Goal: Transaction & Acquisition: Purchase product/service

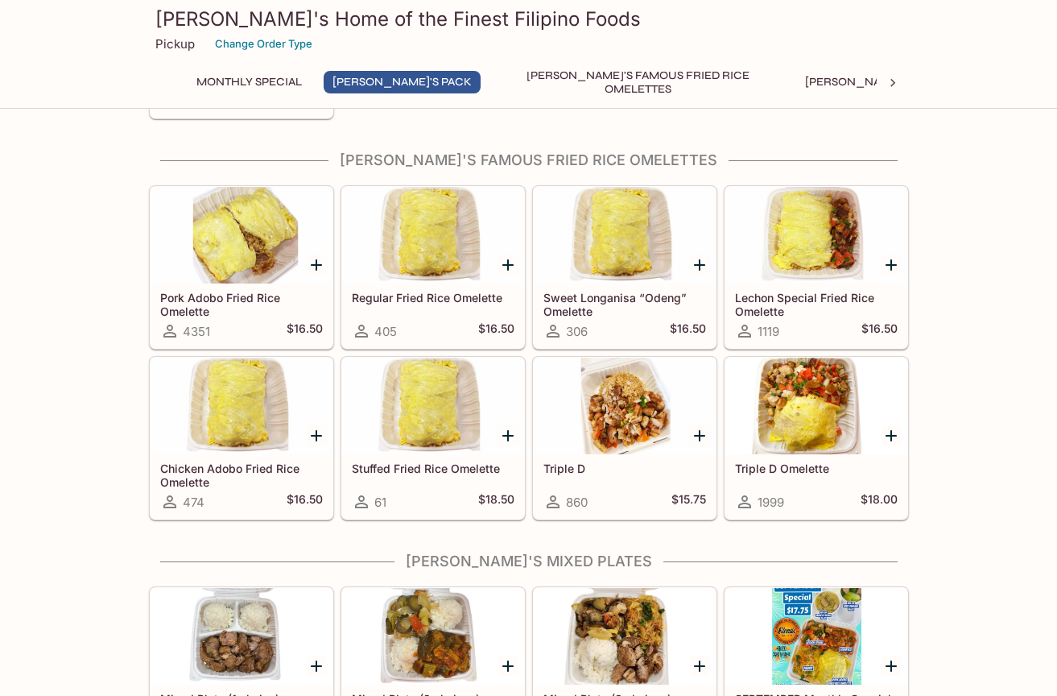
scroll to position [448, 0]
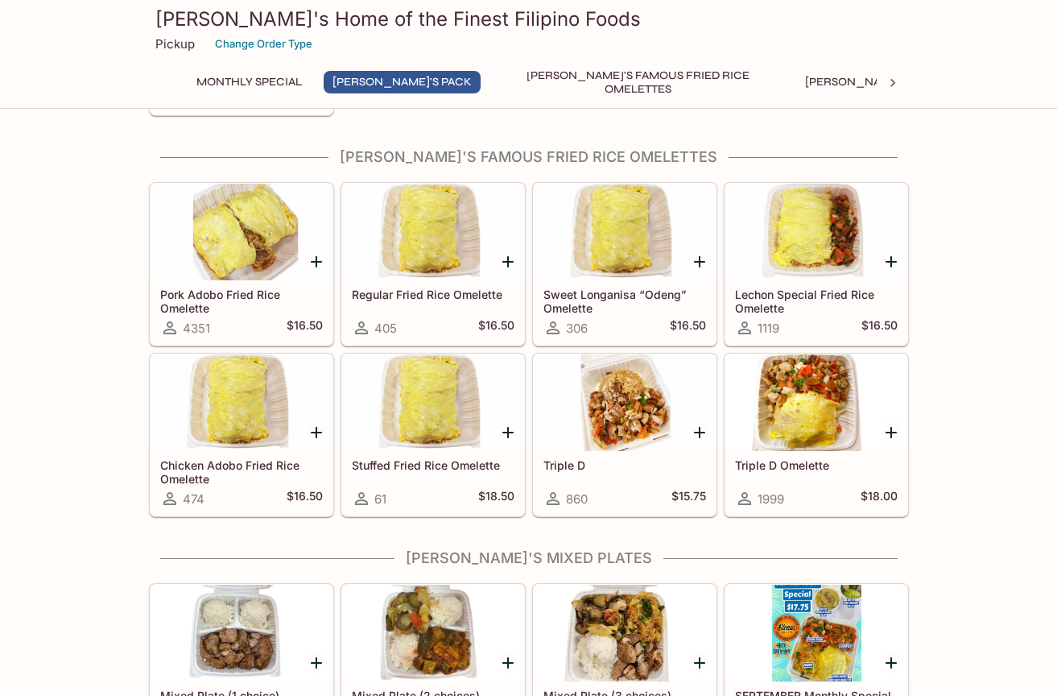
click at [229, 277] on div at bounding box center [242, 232] width 182 height 97
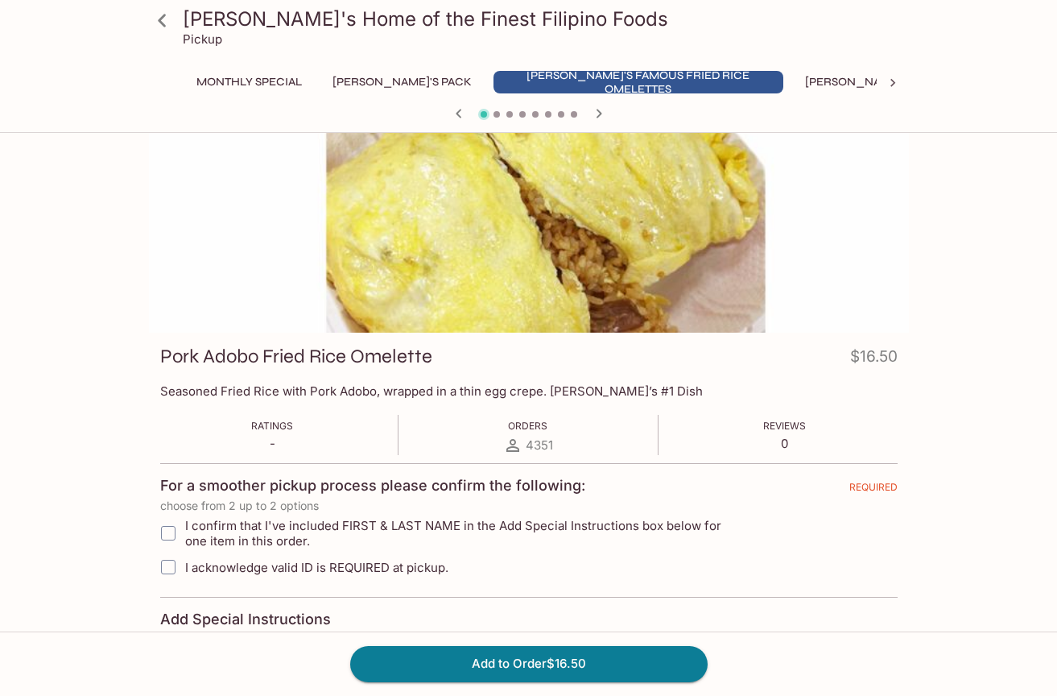
scroll to position [27, 0]
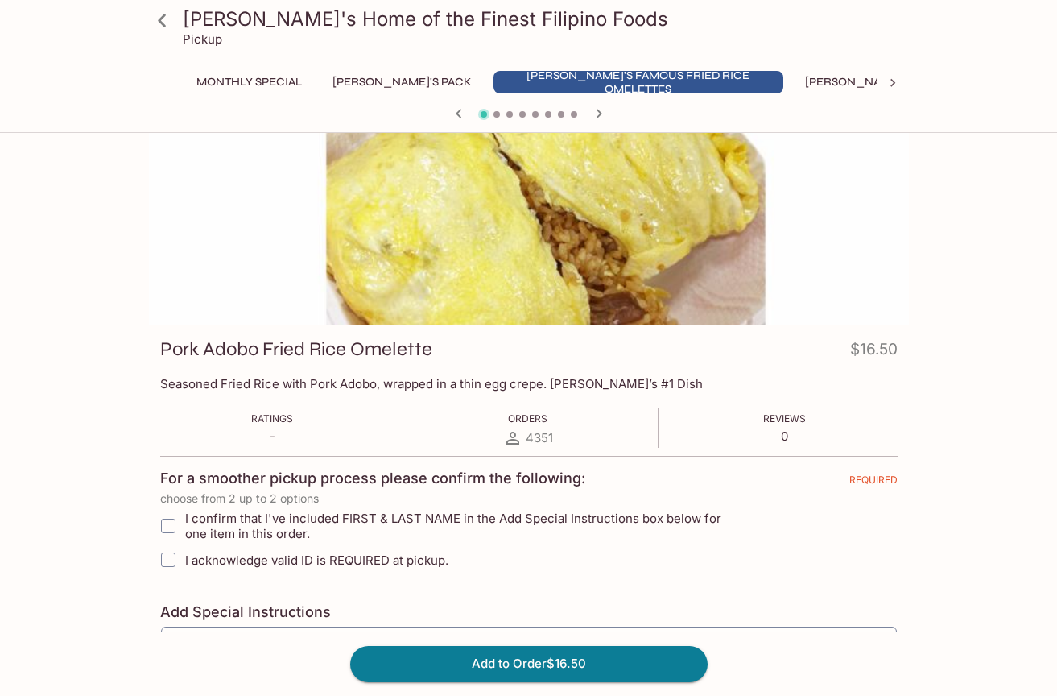
click at [172, 527] on input "I confirm that I've included FIRST & LAST NAME in the Add Special Instructions …" at bounding box center [168, 526] width 32 height 32
checkbox input "true"
click at [174, 554] on input "I acknowledge valid ID is REQUIRED at pickup." at bounding box center [168, 560] width 32 height 32
checkbox input "true"
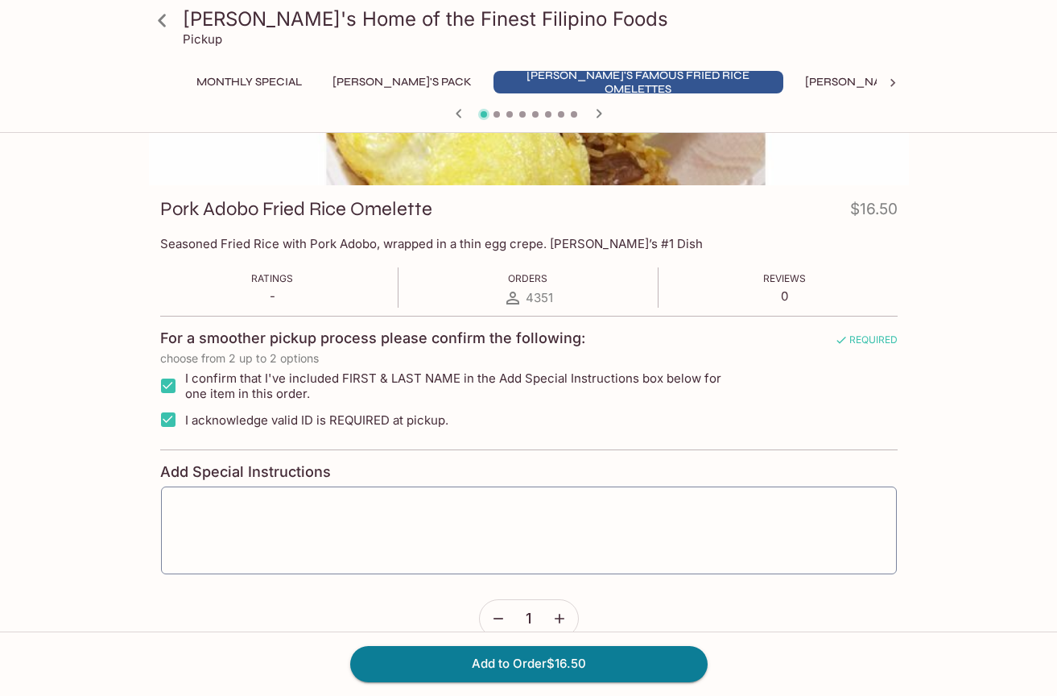
scroll to position [173, 0]
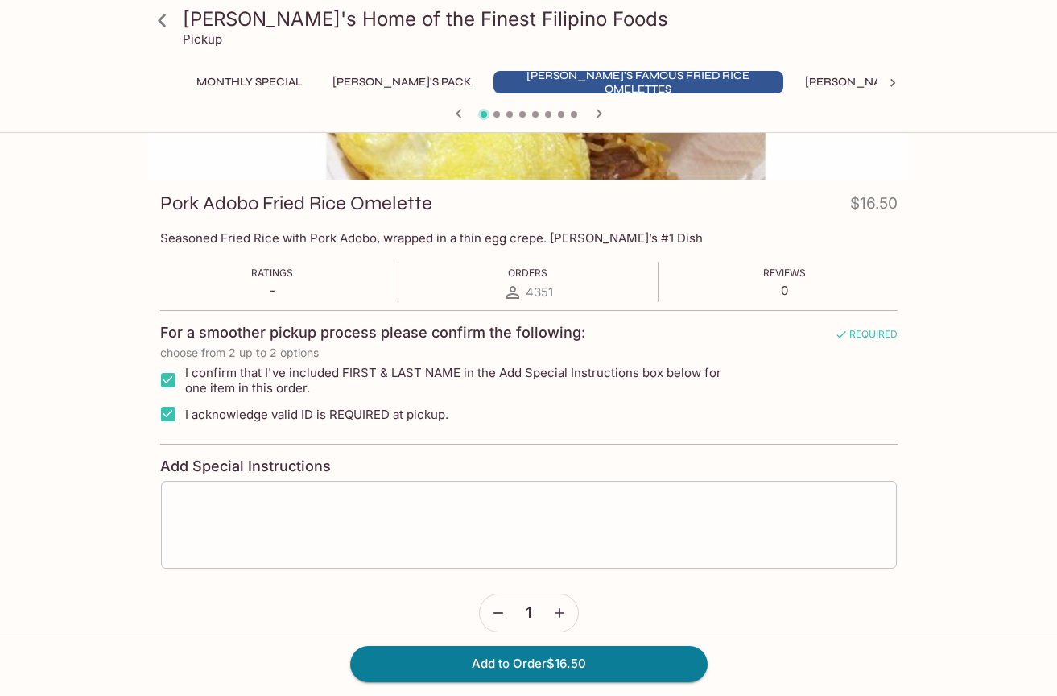
click at [213, 502] on textarea at bounding box center [528, 524] width 713 height 61
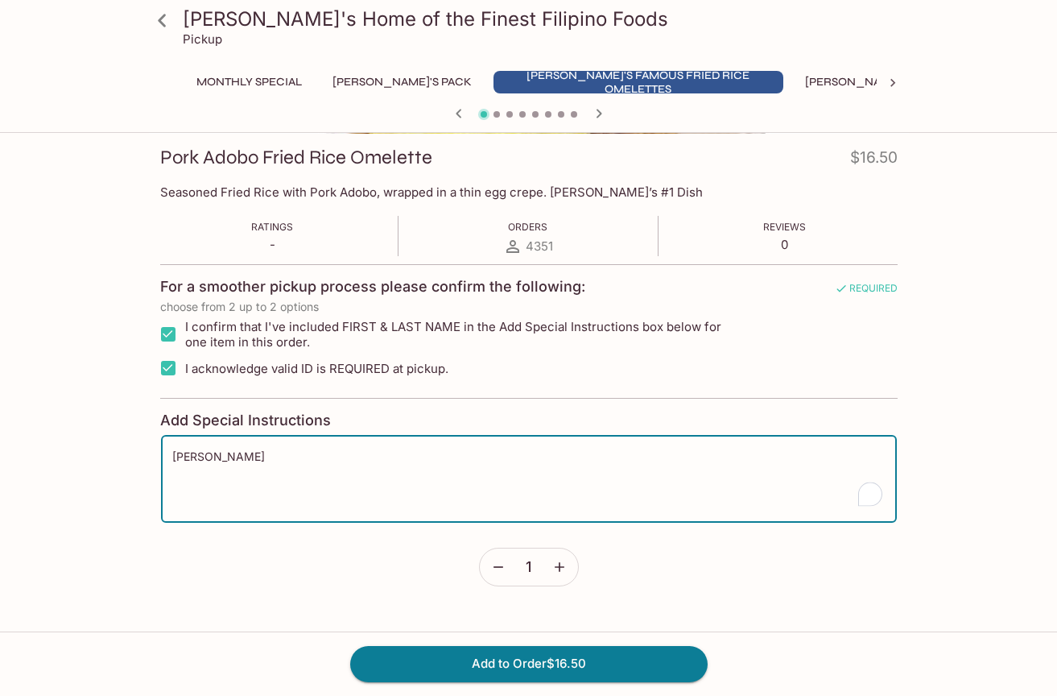
scroll to position [228, 0]
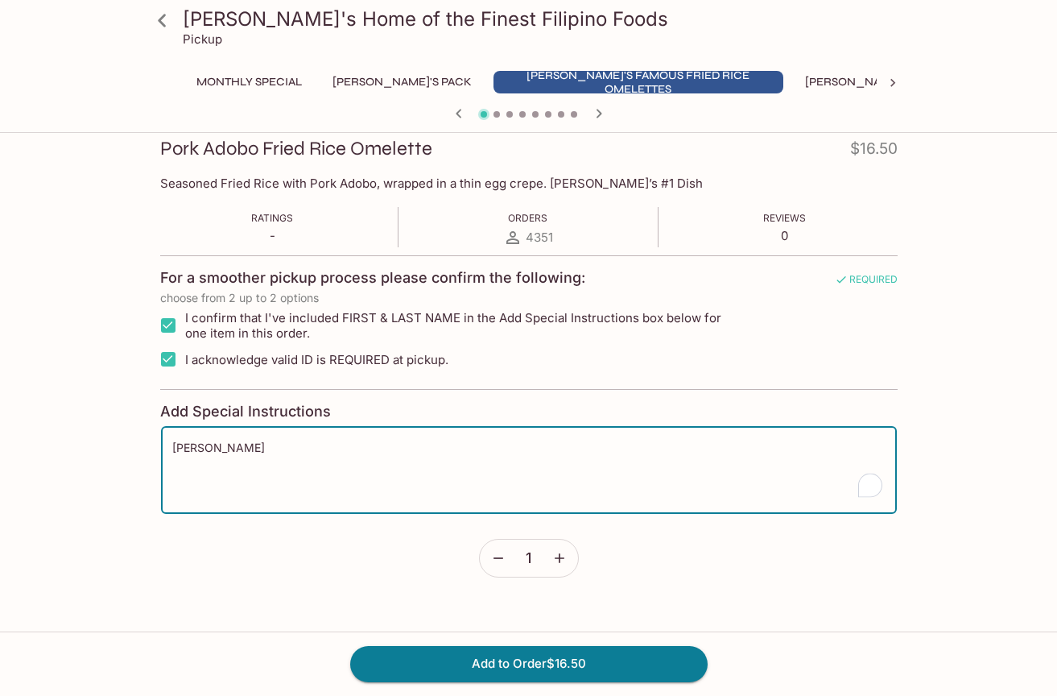
type textarea "[PERSON_NAME]"
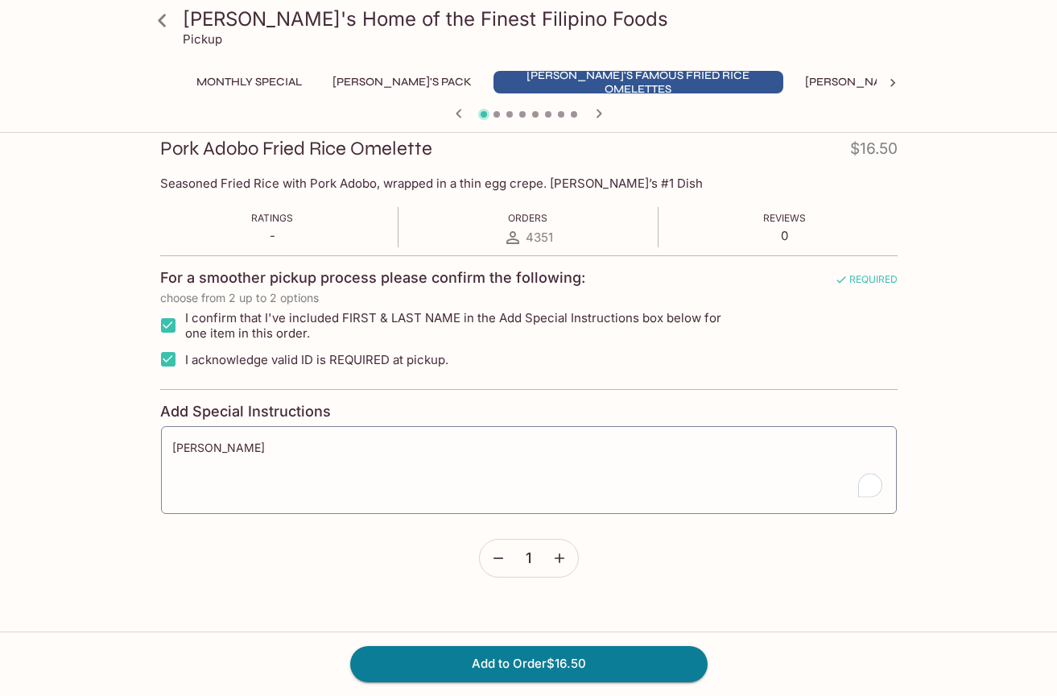
click at [560, 559] on icon "button" at bounding box center [560, 558] width 16 height 16
click at [561, 664] on button "Add to Order $33.00" at bounding box center [529, 663] width 358 height 35
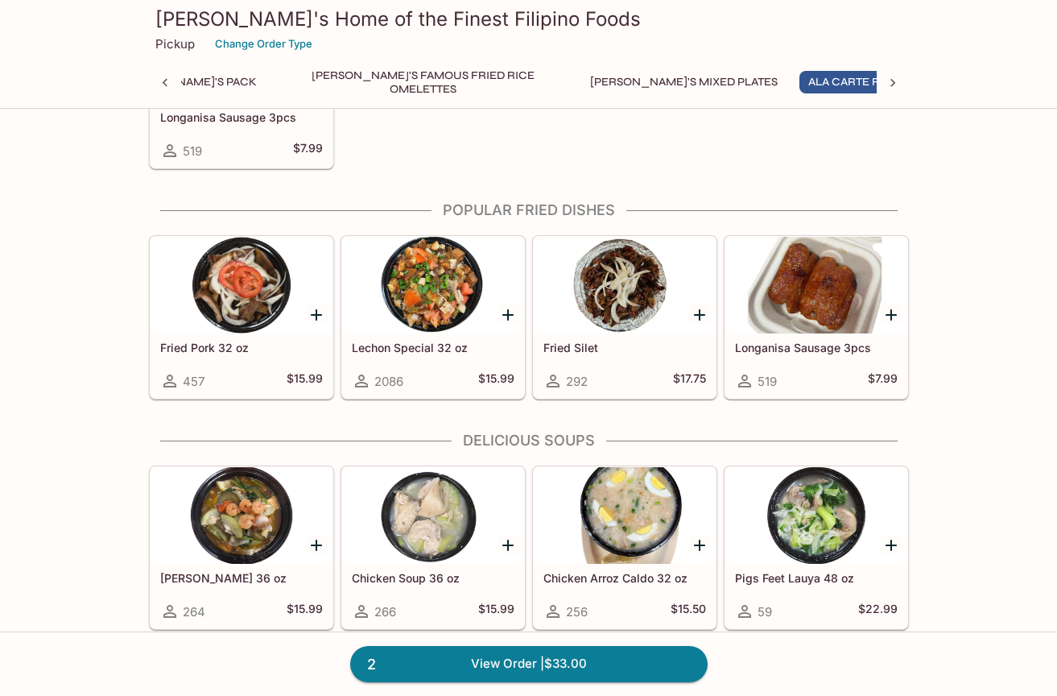
scroll to position [1603, 0]
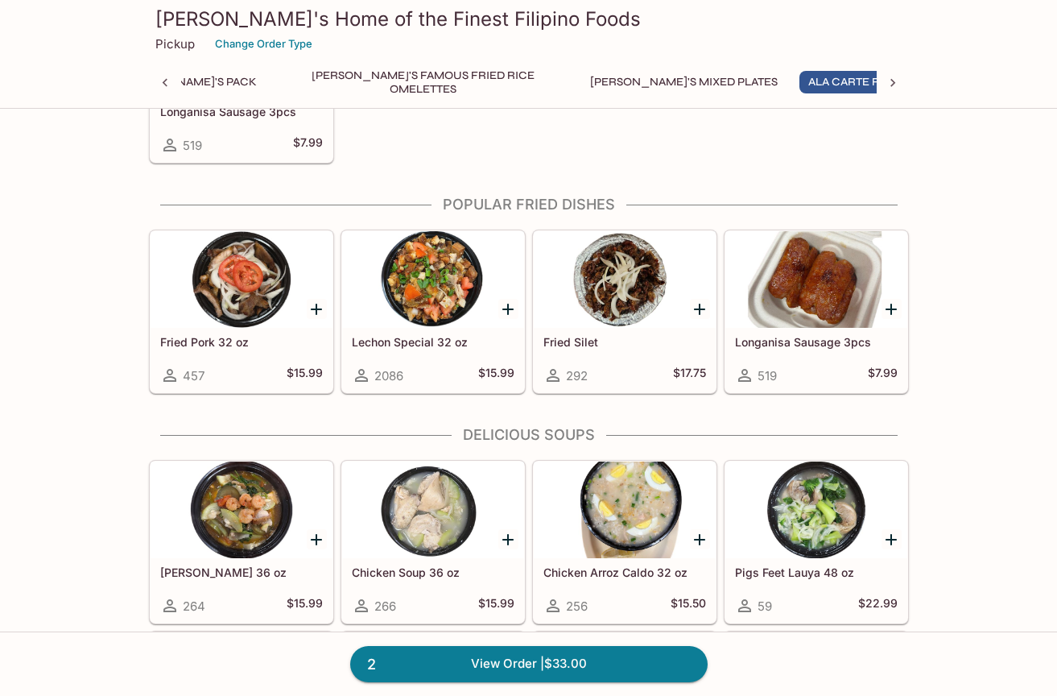
click at [313, 312] on icon "Add Fried Pork 32 oz" at bounding box center [316, 309] width 19 height 19
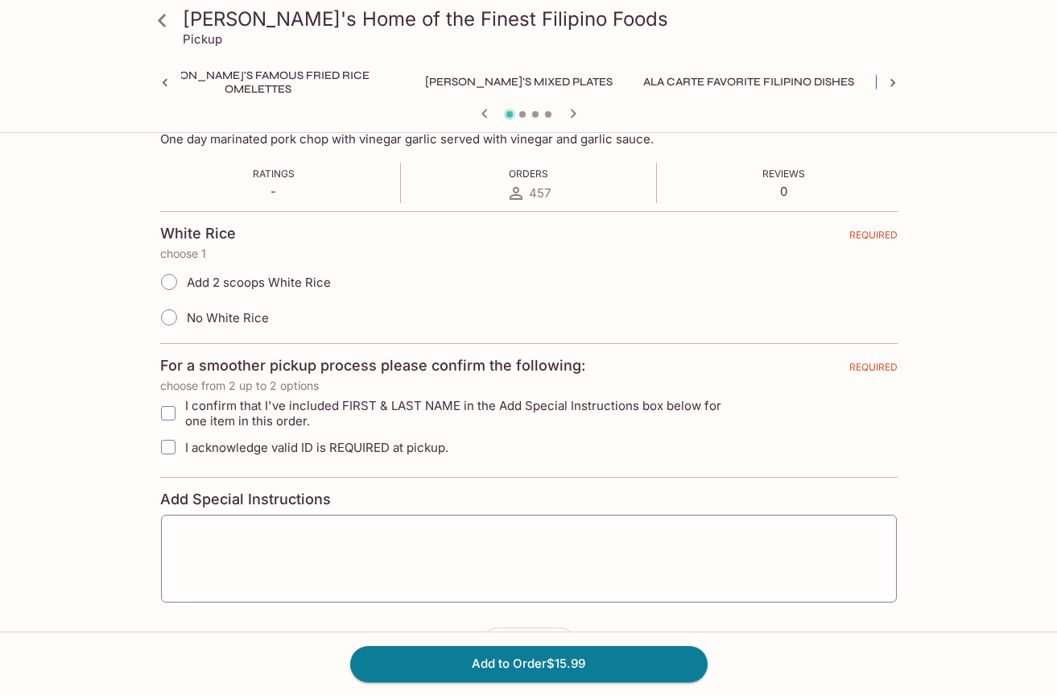
scroll to position [282, 0]
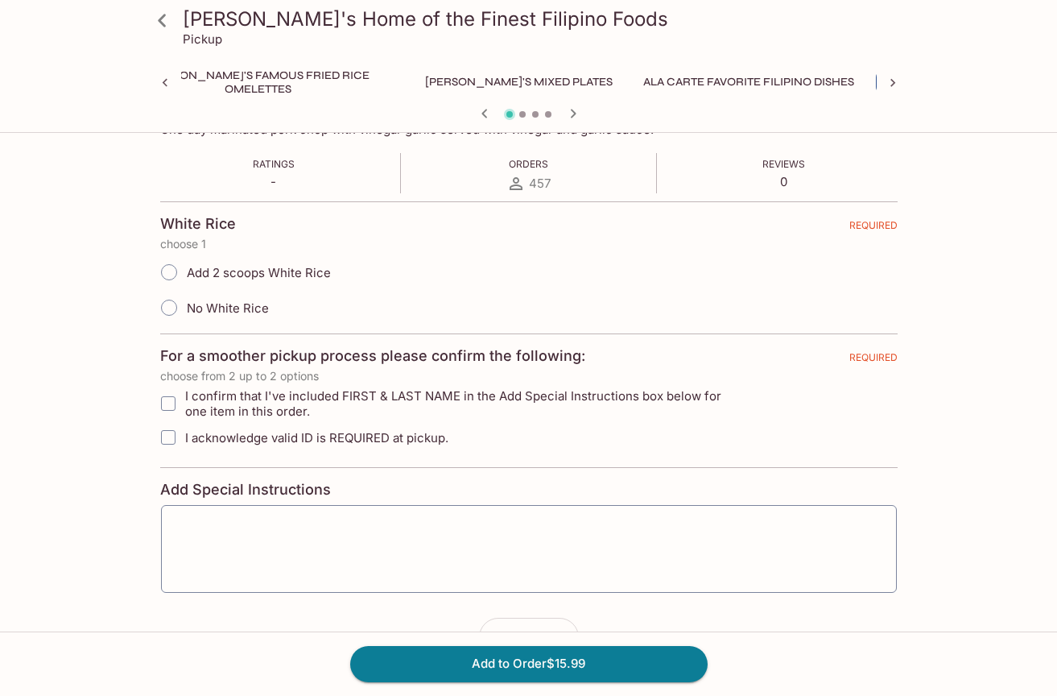
click at [170, 401] on input "I confirm that I've included FIRST & LAST NAME in the Add Special Instructions …" at bounding box center [168, 403] width 32 height 32
checkbox input "true"
click at [169, 439] on input "I acknowledge valid ID is REQUIRED at pickup." at bounding box center [168, 437] width 32 height 32
checkbox input "true"
click at [257, 523] on textarea at bounding box center [528, 548] width 713 height 61
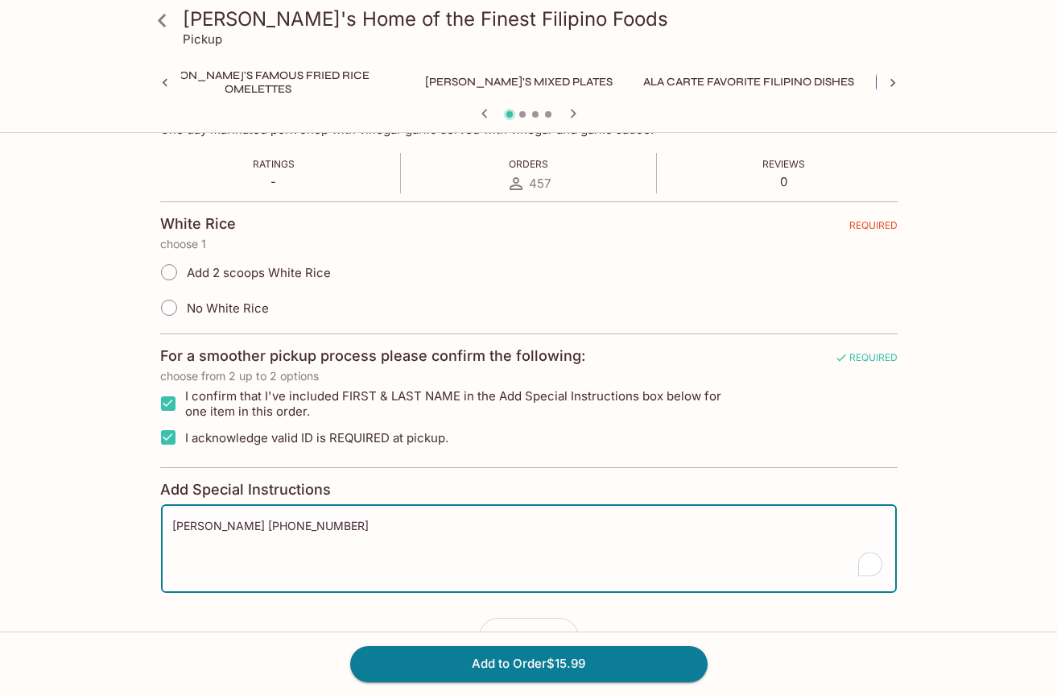
click at [348, 555] on textarea "[PERSON_NAME] [PHONE_NUMBER]" at bounding box center [528, 548] width 713 height 61
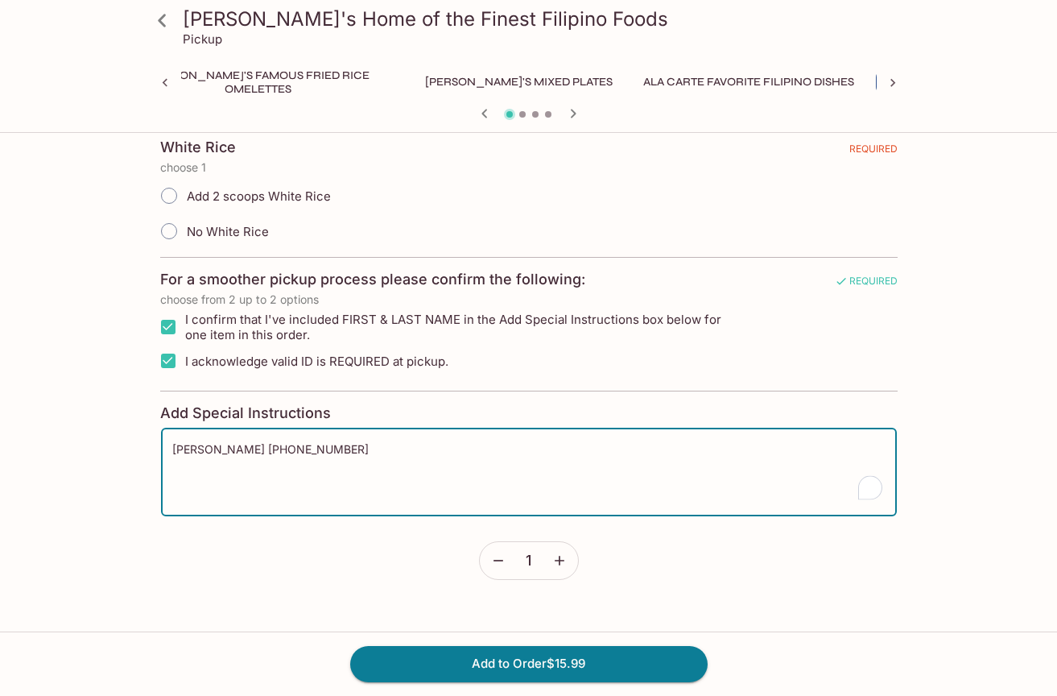
scroll to position [361, 0]
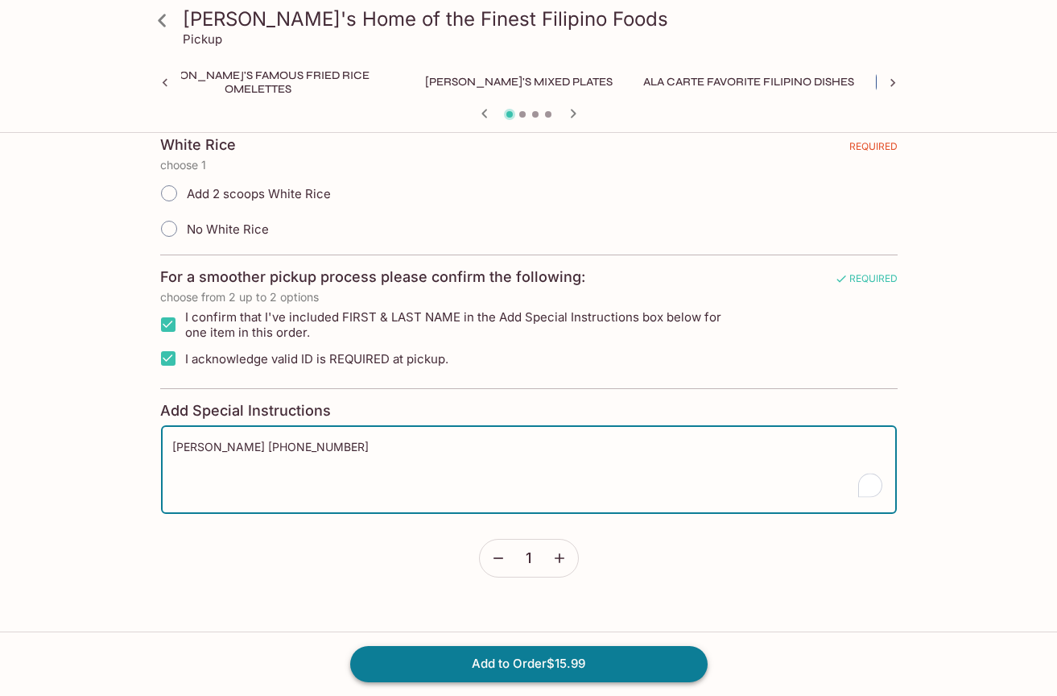
type textarea "[PERSON_NAME] [PHONE_NUMBER]"
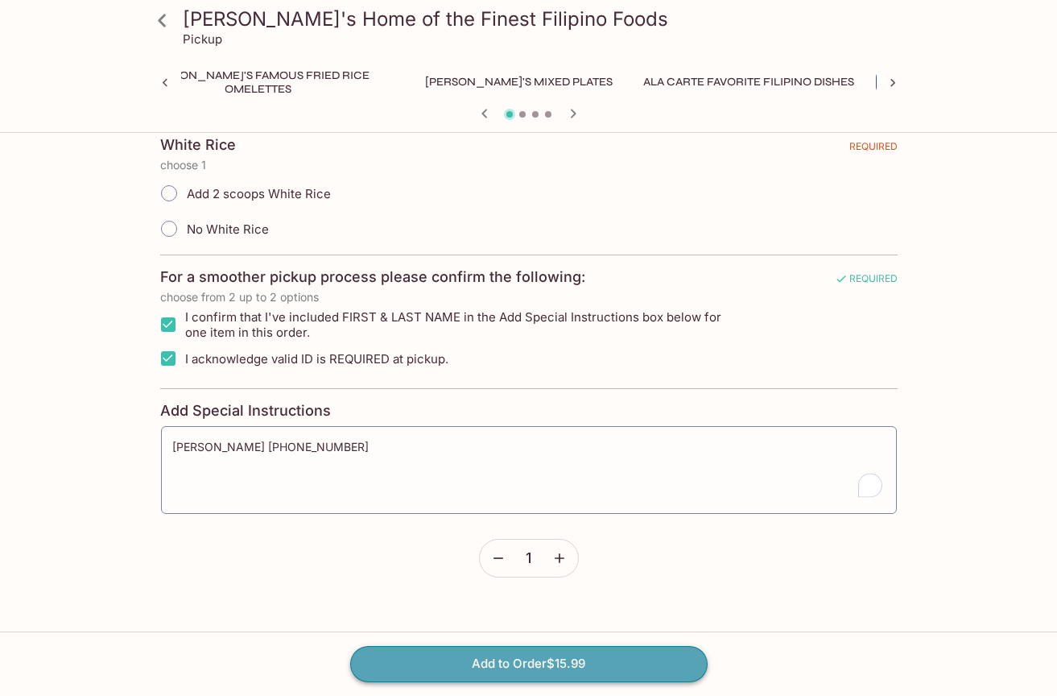
click at [518, 664] on button "Add to Order $15.99" at bounding box center [529, 663] width 358 height 35
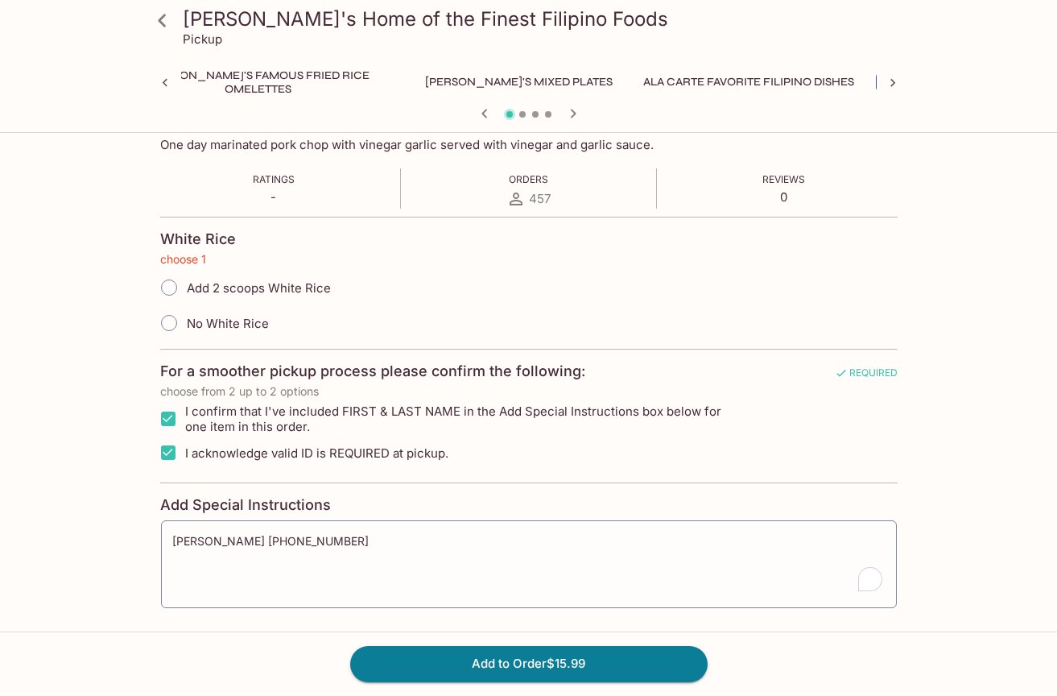
scroll to position [273, 0]
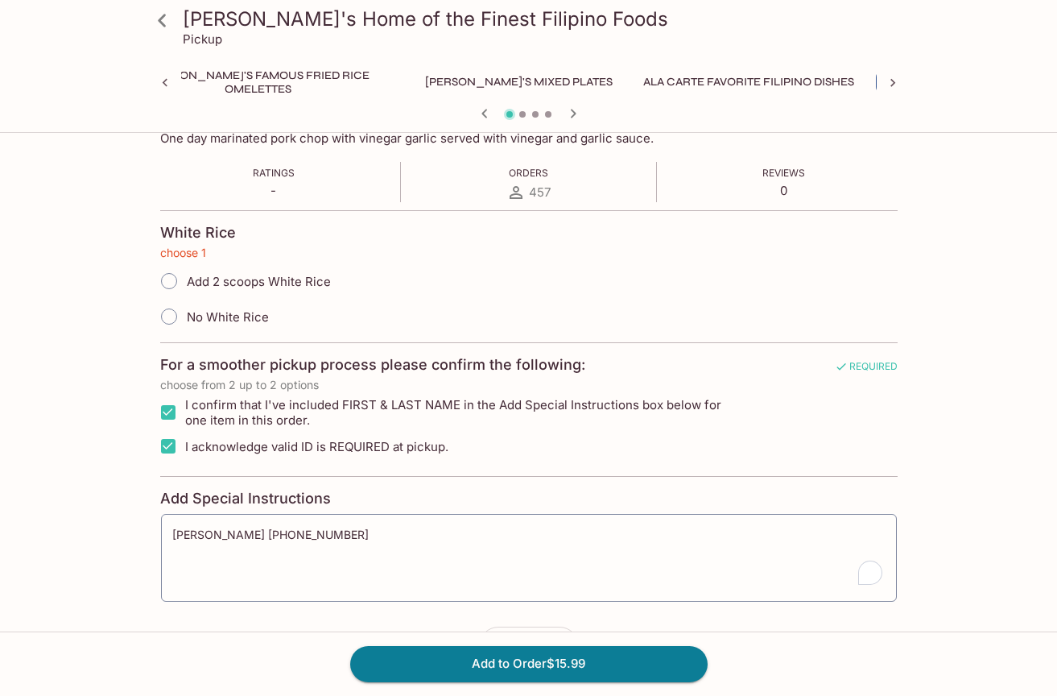
click at [169, 281] on input "Add 2 scoops White Rice" at bounding box center [169, 281] width 34 height 34
radio input "true"
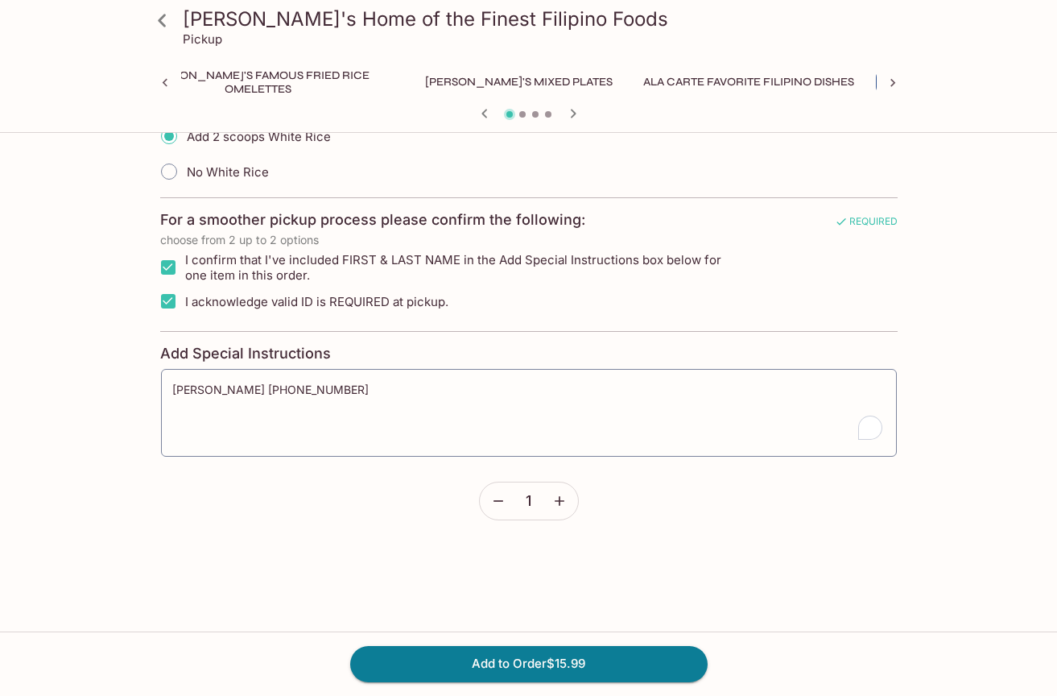
scroll to position [425, 0]
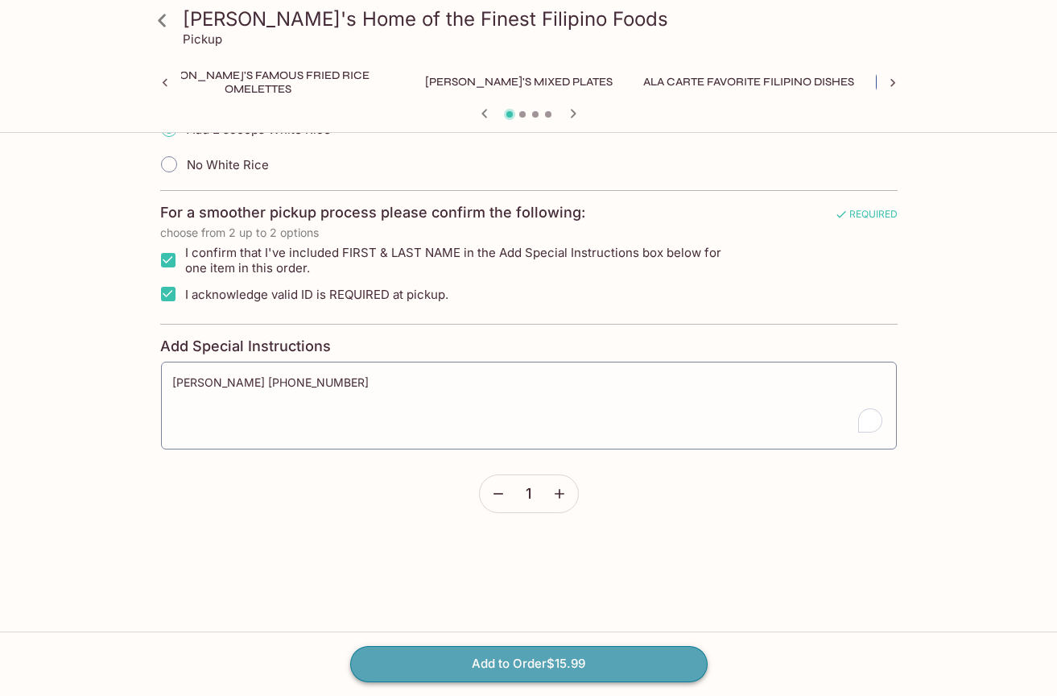
click at [527, 670] on button "Add to Order $15.99" at bounding box center [529, 663] width 358 height 35
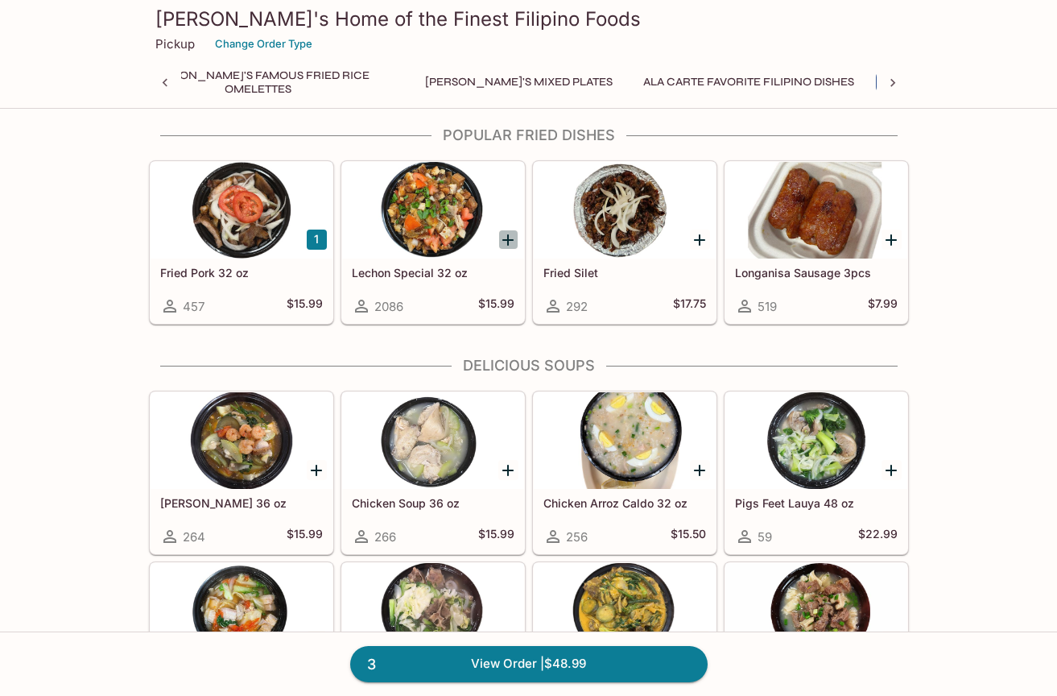
click at [503, 238] on icon "Add Lechon Special 32 oz" at bounding box center [507, 239] width 11 height 11
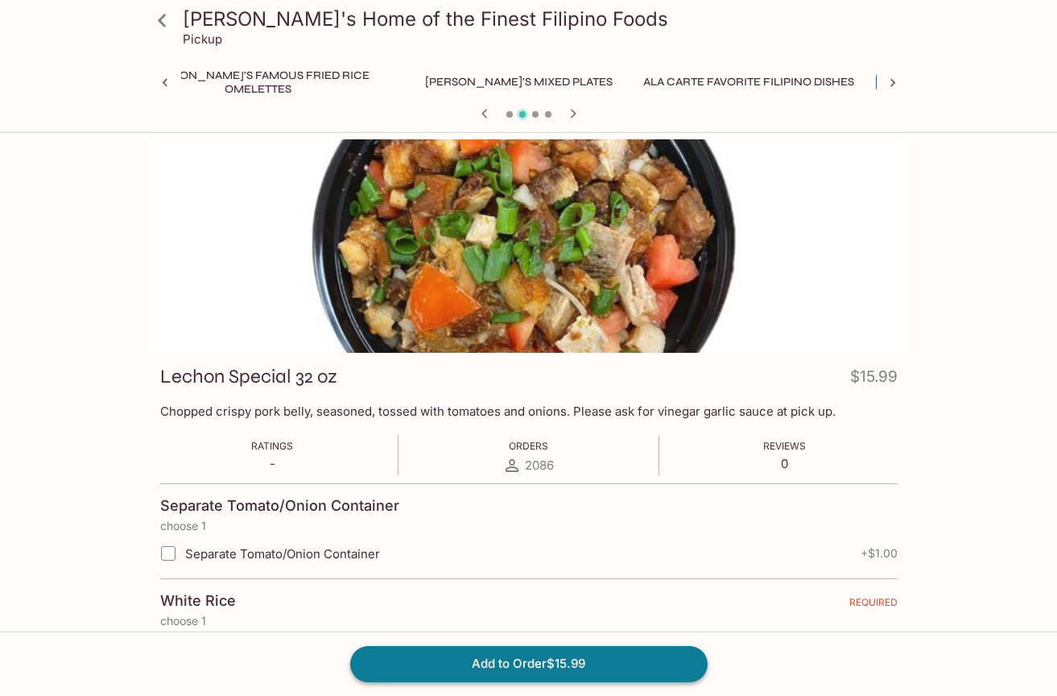
click at [578, 663] on button "Add to Order $15.99" at bounding box center [529, 663] width 358 height 35
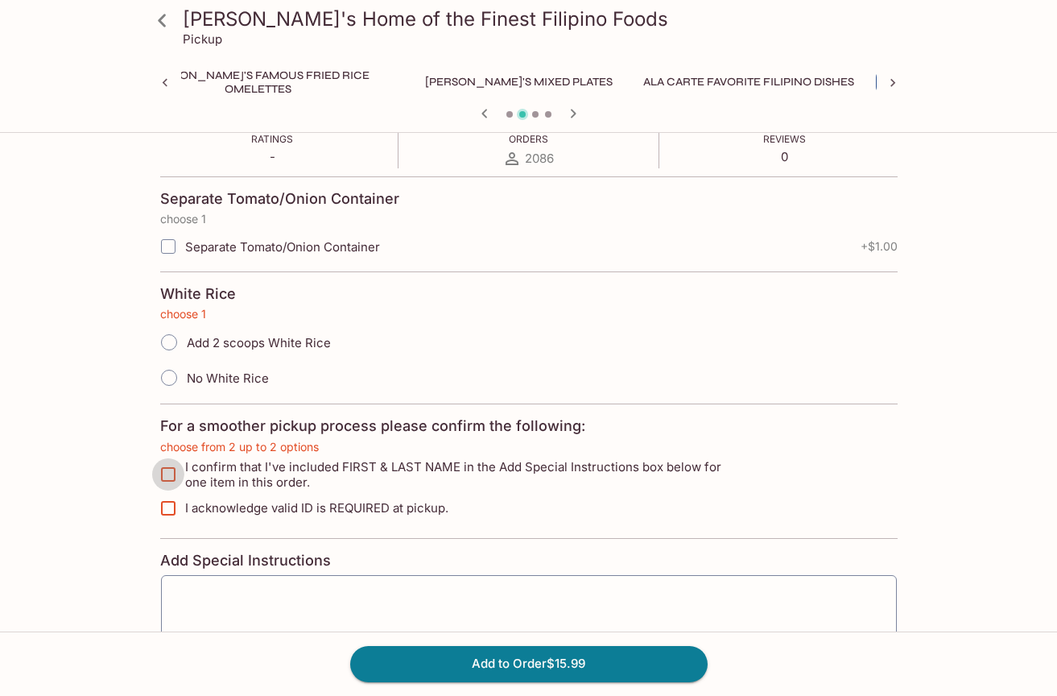
click at [172, 465] on input "I confirm that I've included FIRST & LAST NAME in the Add Special Instructions …" at bounding box center [168, 474] width 32 height 32
checkbox input "true"
click at [169, 344] on input "Add 2 scoops White Rice" at bounding box center [169, 342] width 34 height 34
radio input "true"
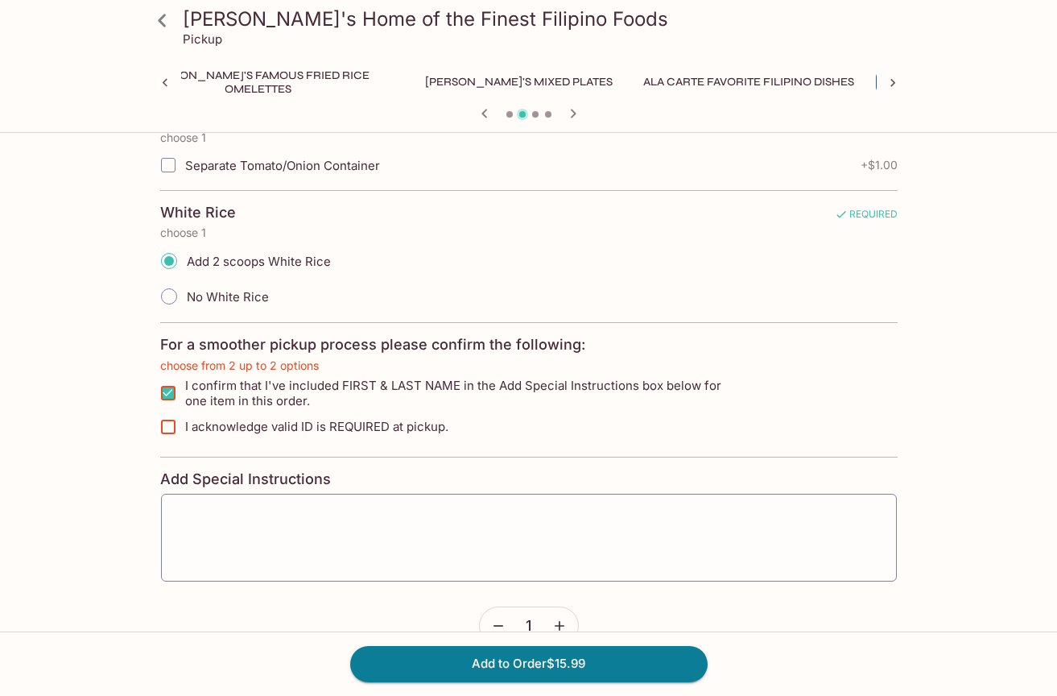
click at [169, 428] on input "I acknowledge valid ID is REQUIRED at pickup." at bounding box center [168, 427] width 32 height 32
checkbox input "true"
click at [196, 504] on div "x ​" at bounding box center [529, 537] width 738 height 89
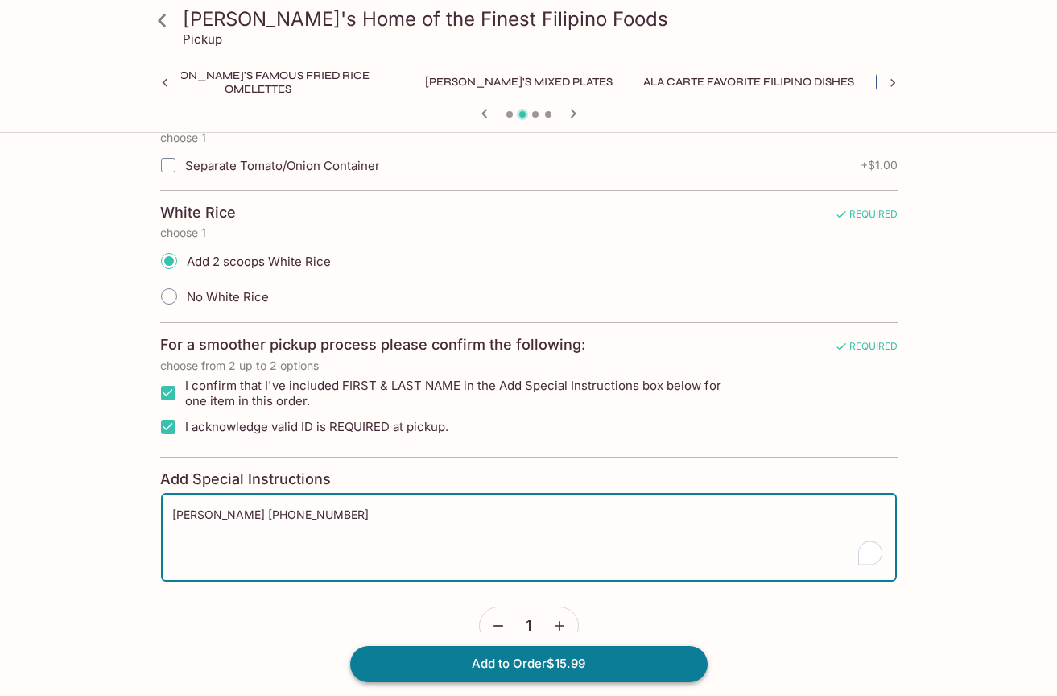
type textarea "[PERSON_NAME] [PHONE_NUMBER]"
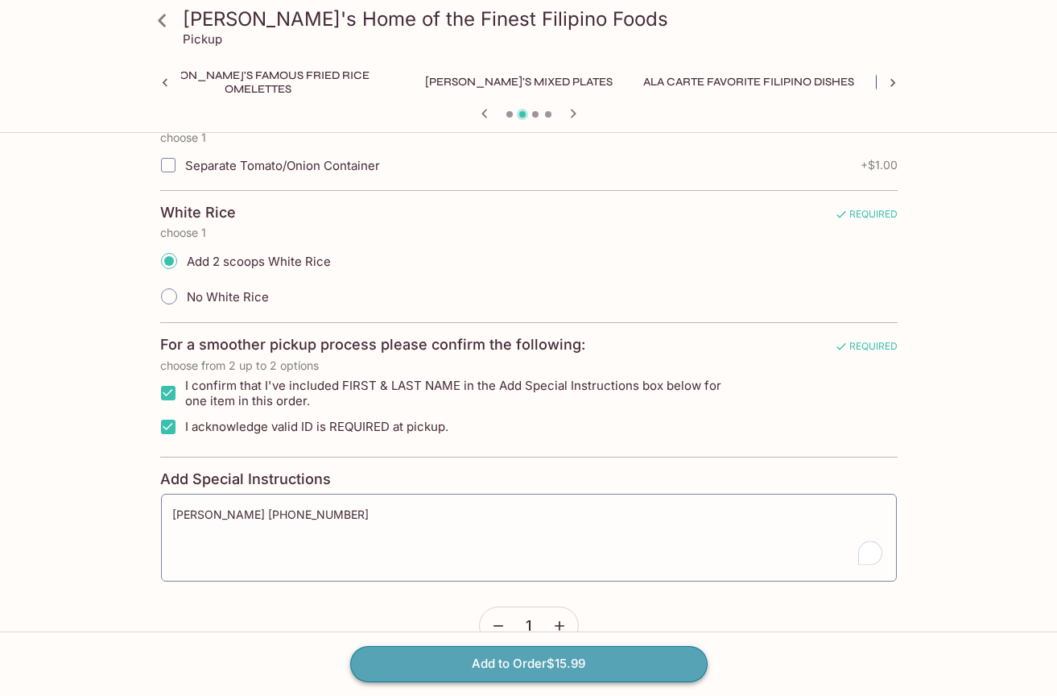
click at [484, 660] on button "Add to Order $15.99" at bounding box center [529, 663] width 358 height 35
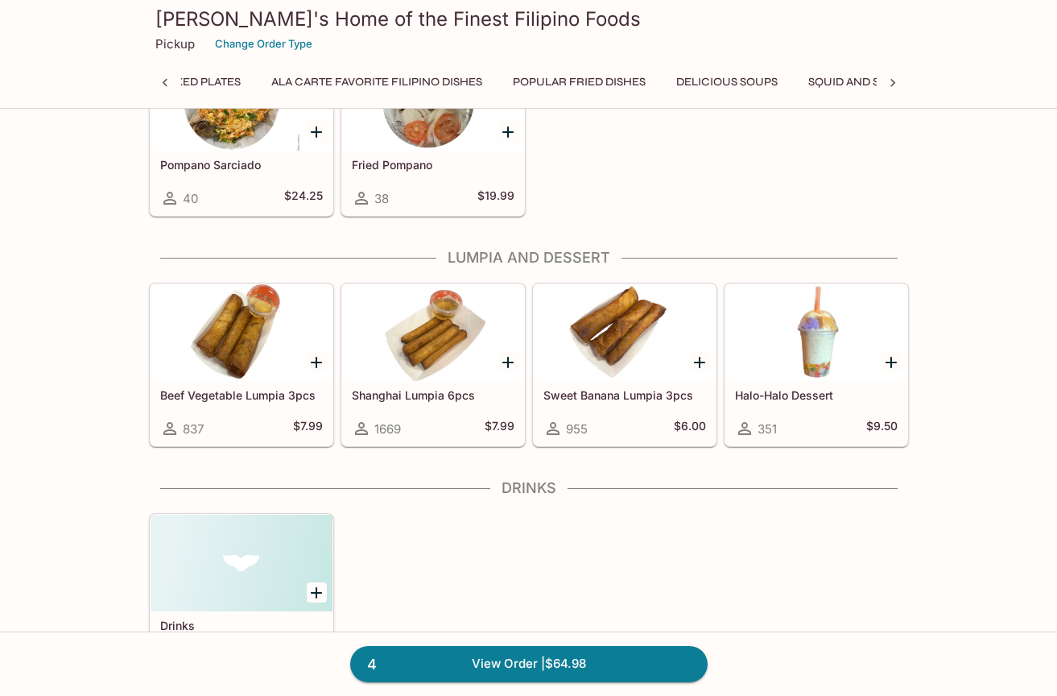
scroll to position [0, 845]
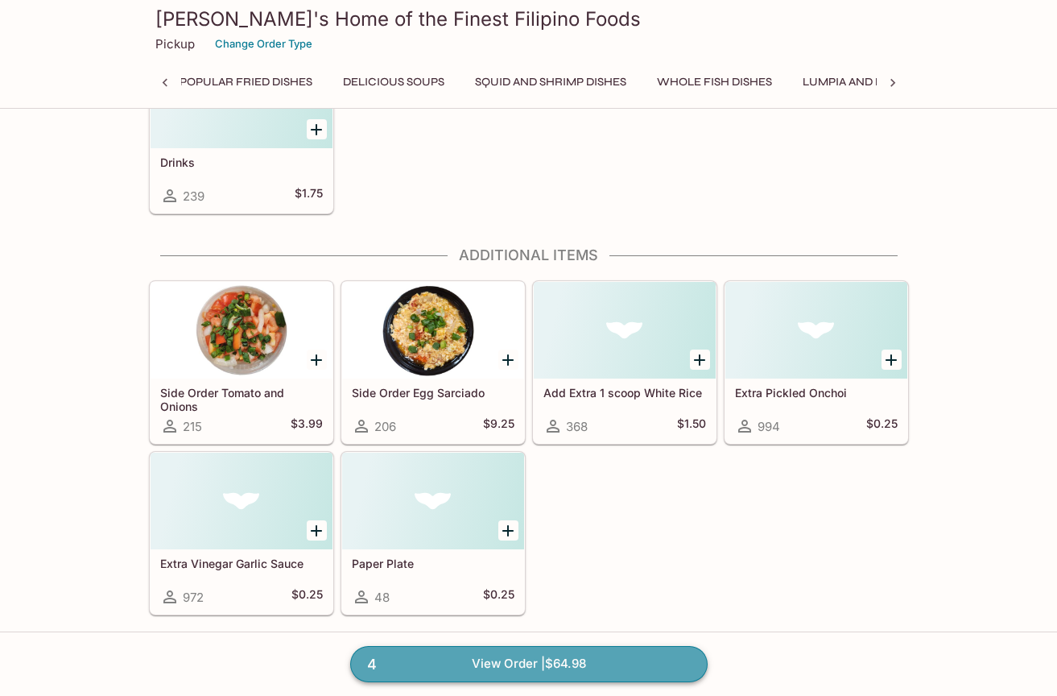
click at [603, 670] on link "4 View Order | $64.98" at bounding box center [529, 663] width 358 height 35
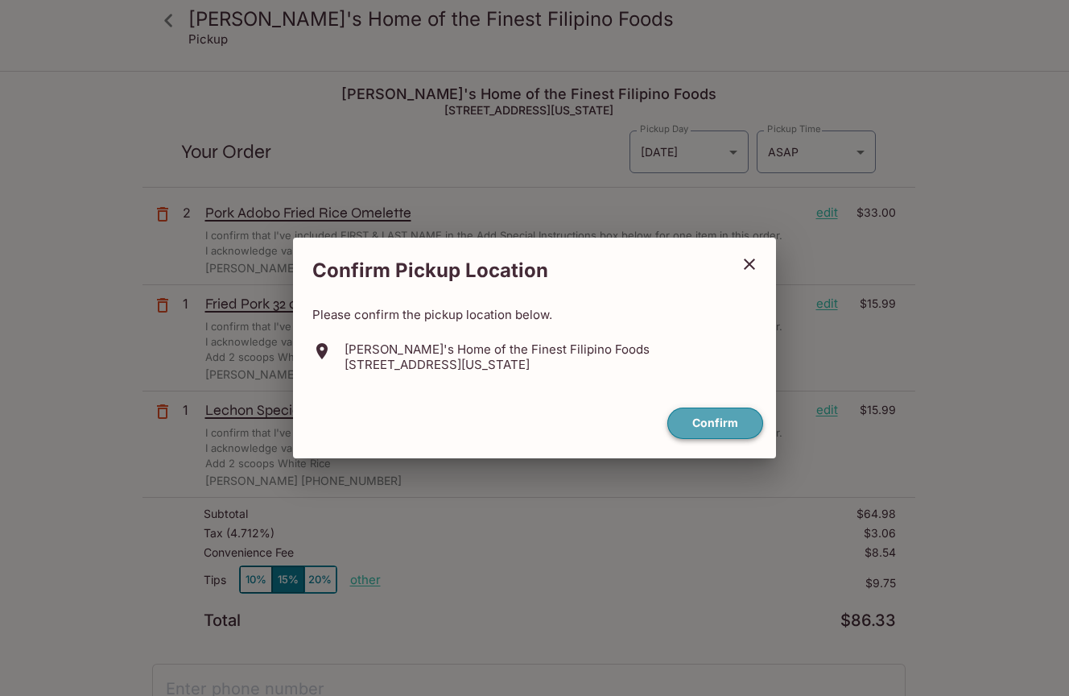
click at [707, 430] on button "Confirm" at bounding box center [716, 422] width 96 height 31
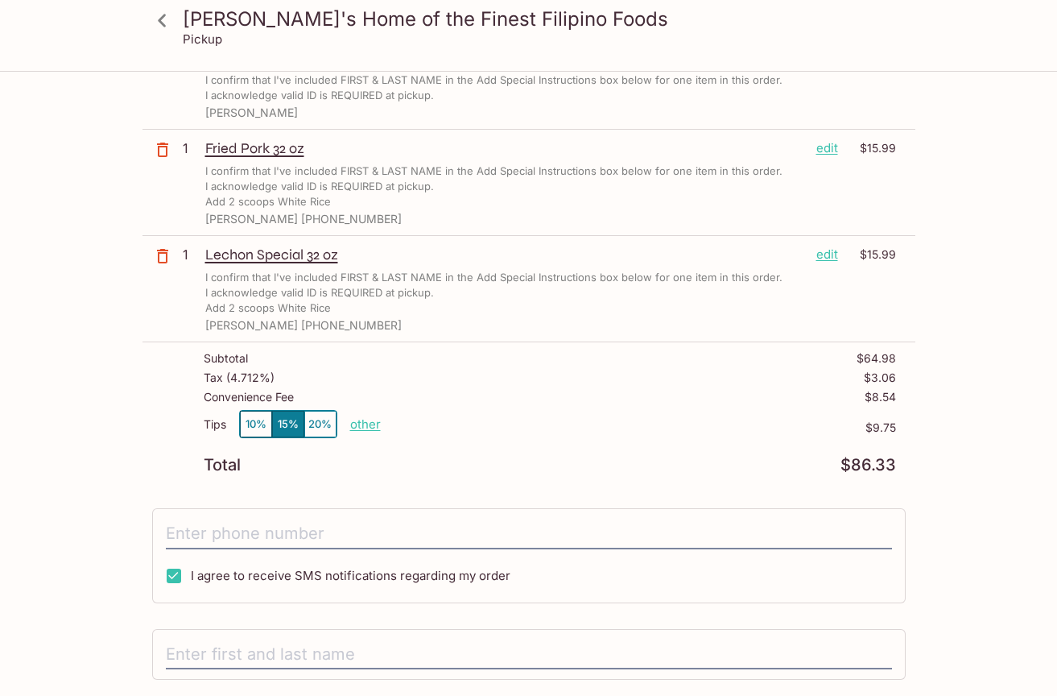
scroll to position [161, 0]
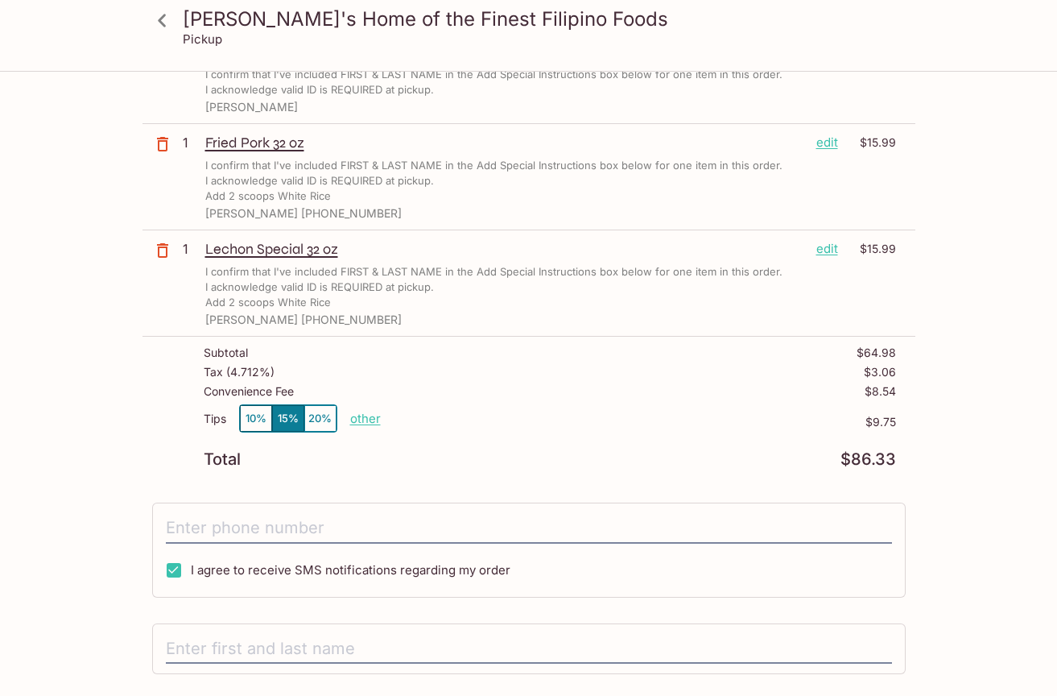
click at [365, 415] on p "other" at bounding box center [365, 418] width 31 height 15
type input "0.00"
click at [598, 442] on div "Tips 10% 15% 20% other $0.00" at bounding box center [550, 428] width 693 height 48
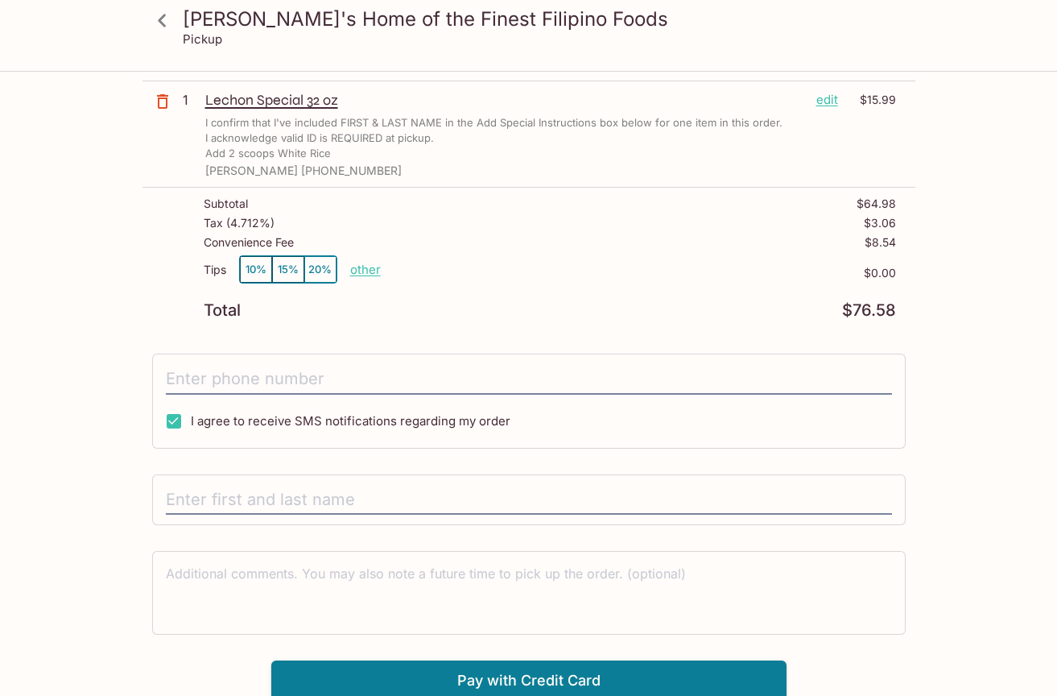
scroll to position [315, 0]
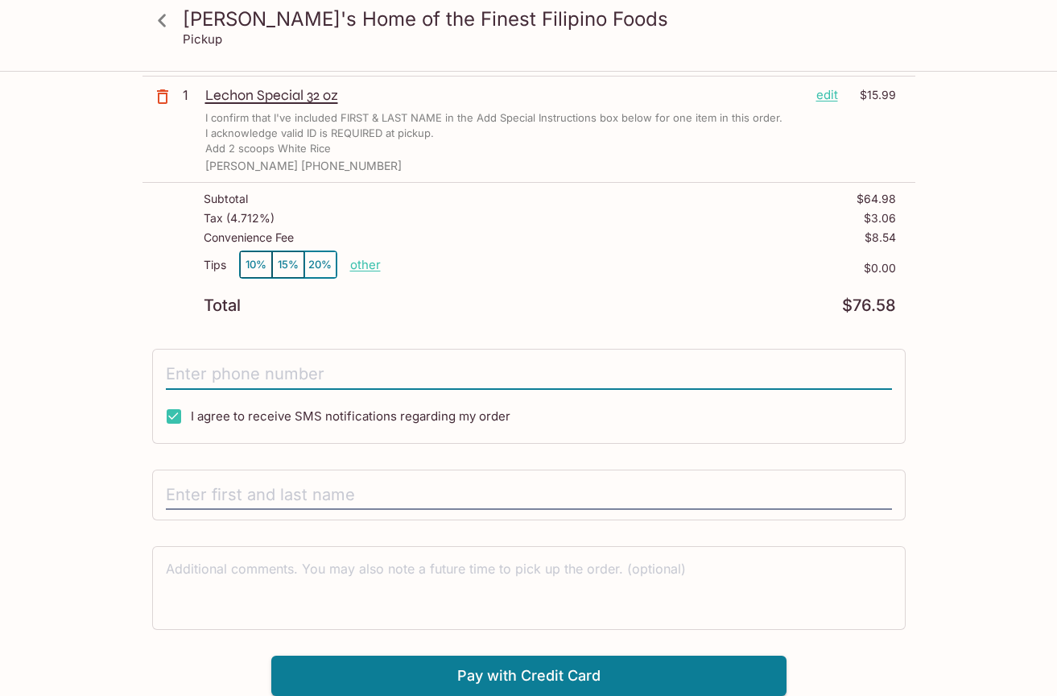
click at [250, 370] on input "tel" at bounding box center [529, 374] width 726 height 31
type input "[PHONE_NUMBER]"
click at [362, 492] on input "text" at bounding box center [529, 495] width 726 height 31
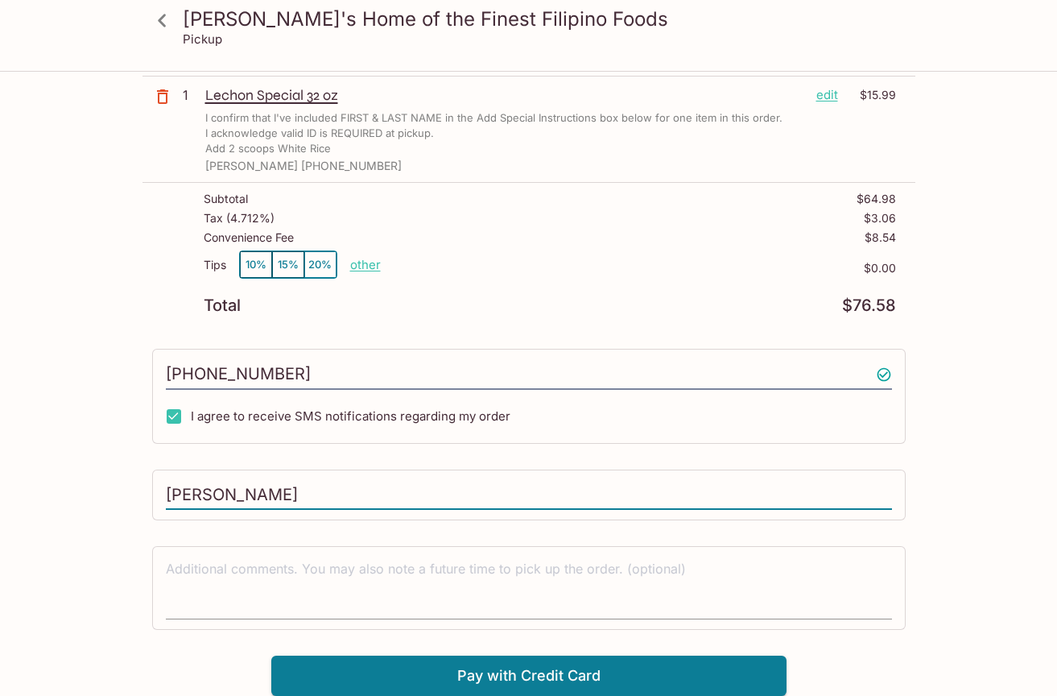
type input "[PERSON_NAME]"
click at [383, 593] on textarea at bounding box center [529, 588] width 726 height 56
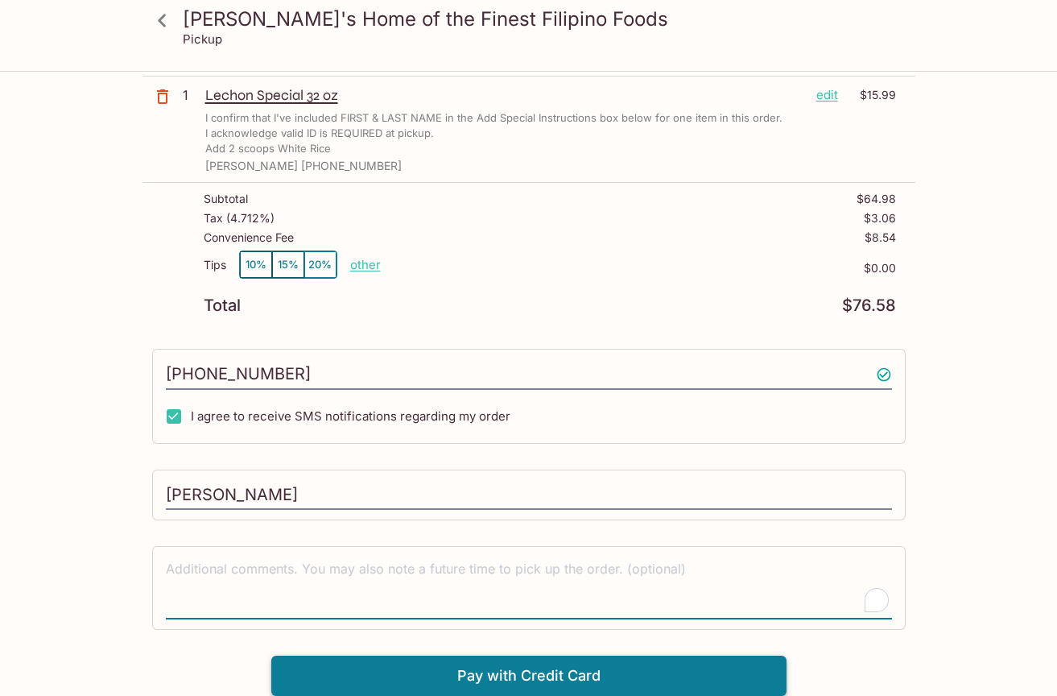
click at [442, 669] on button "Pay with Credit Card" at bounding box center [528, 675] width 515 height 40
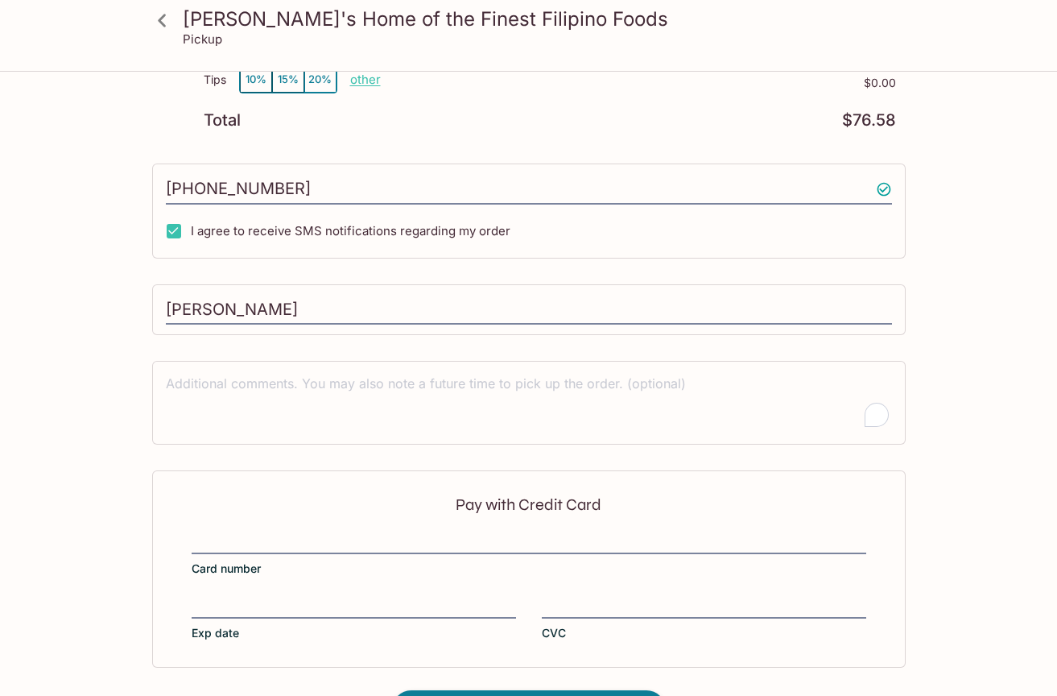
scroll to position [556, 0]
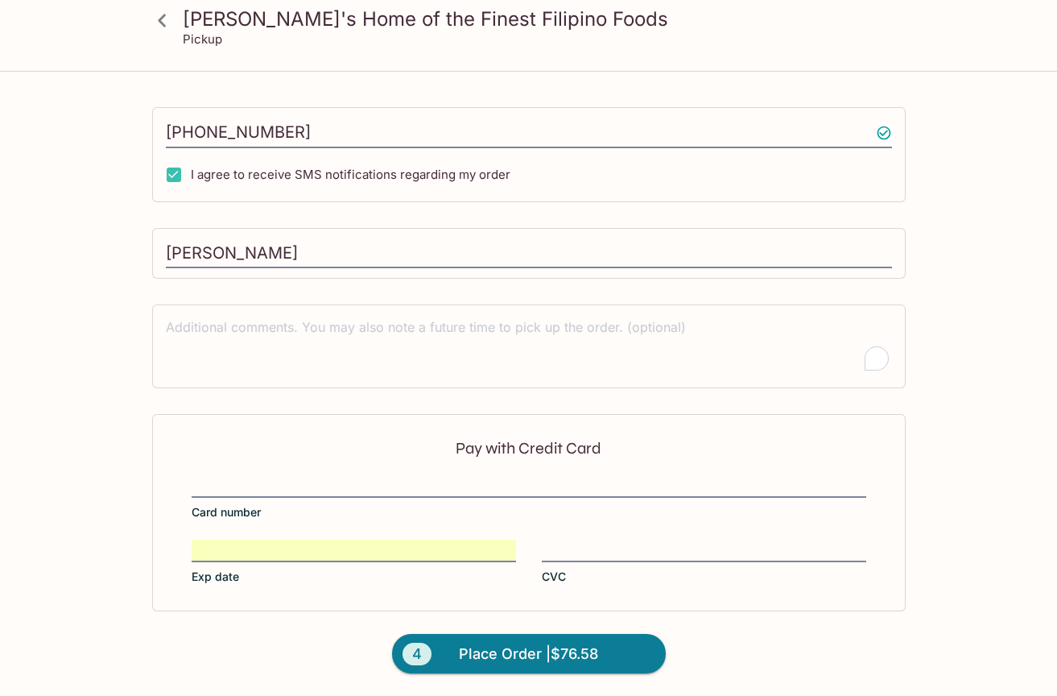
click at [396, 474] on div "Pay with Credit Card Card number Exp date CVC" at bounding box center [529, 512] width 754 height 196
click at [589, 560] on div at bounding box center [704, 551] width 325 height 23
click at [589, 541] on input "CVC" at bounding box center [704, 540] width 325 height 1
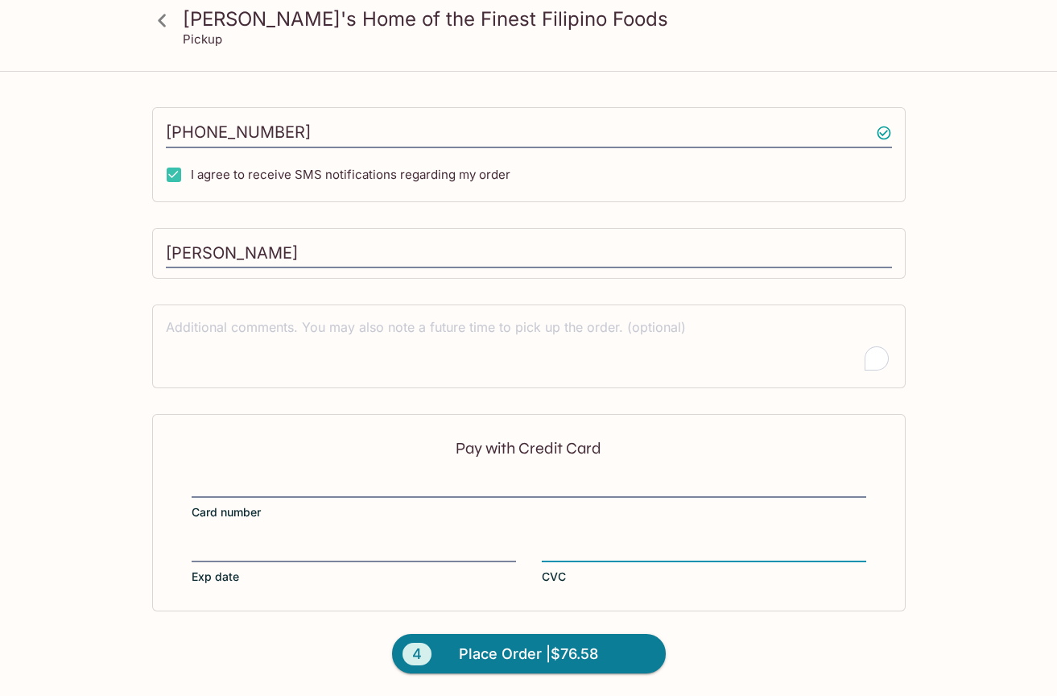
click at [671, 570] on label "CVC" at bounding box center [704, 562] width 325 height 45
click at [671, 541] on input "CVC" at bounding box center [704, 540] width 325 height 1
click at [588, 650] on span "Place Order | $76.58" at bounding box center [528, 654] width 139 height 26
